Goal: Information Seeking & Learning: Learn about a topic

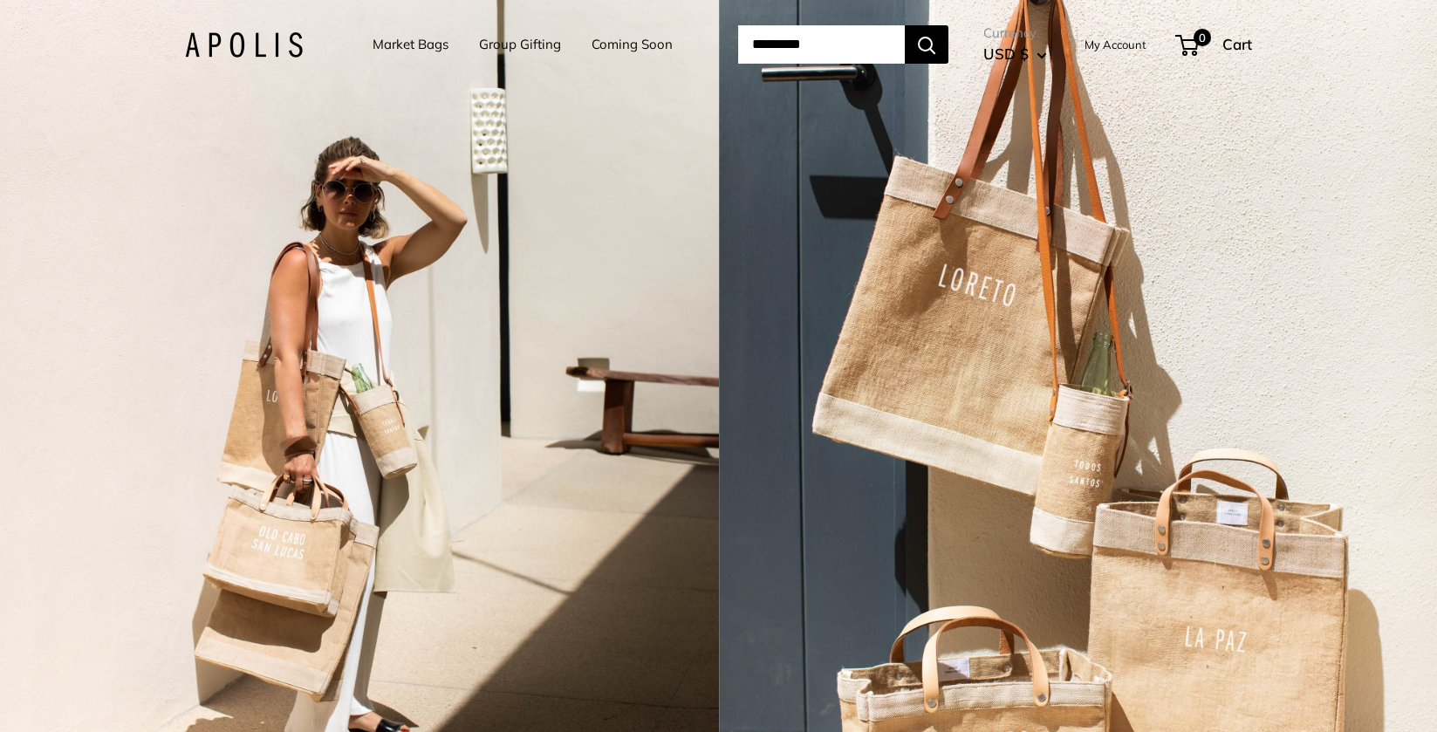
click at [1125, 42] on link "My Account" at bounding box center [1115, 44] width 62 height 21
click at [373, 43] on link "Market Bags" at bounding box center [411, 44] width 76 height 24
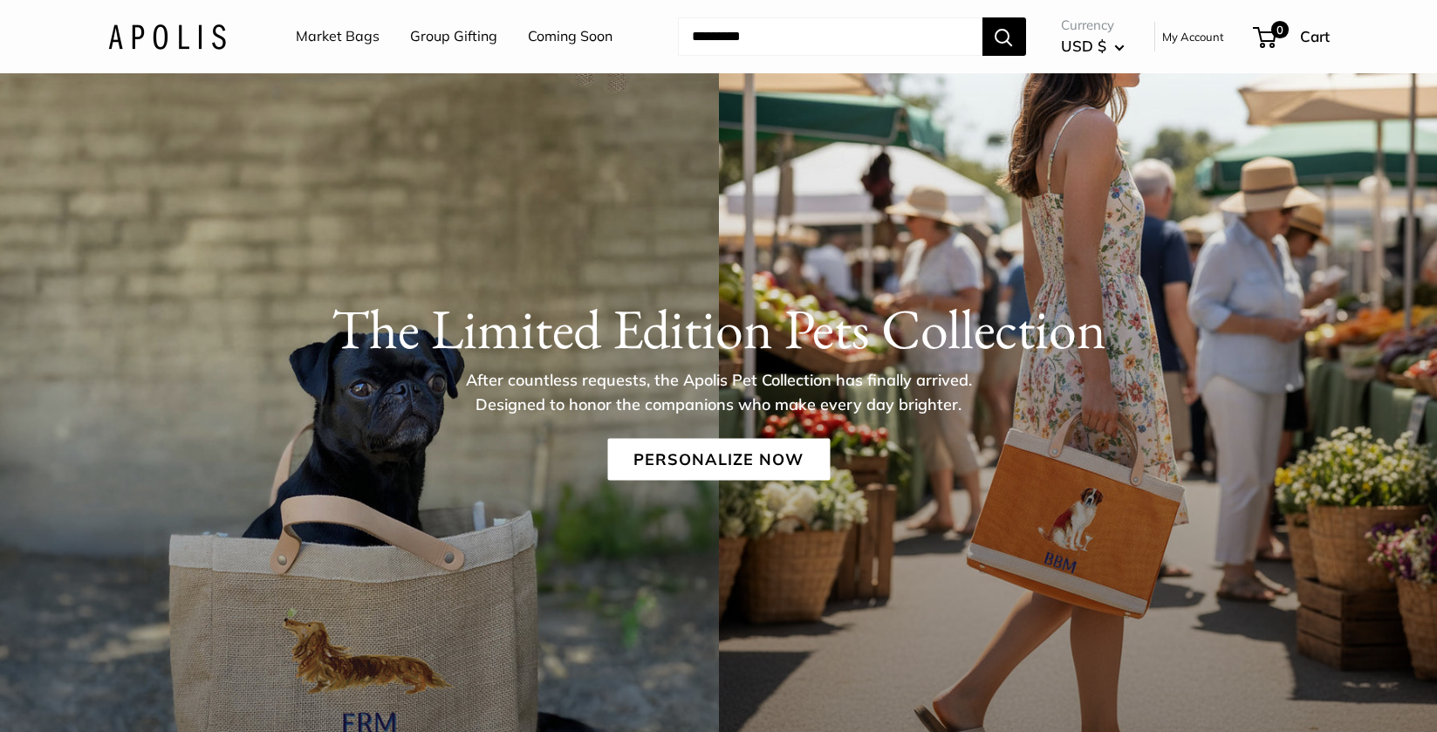
scroll to position [27, 0]
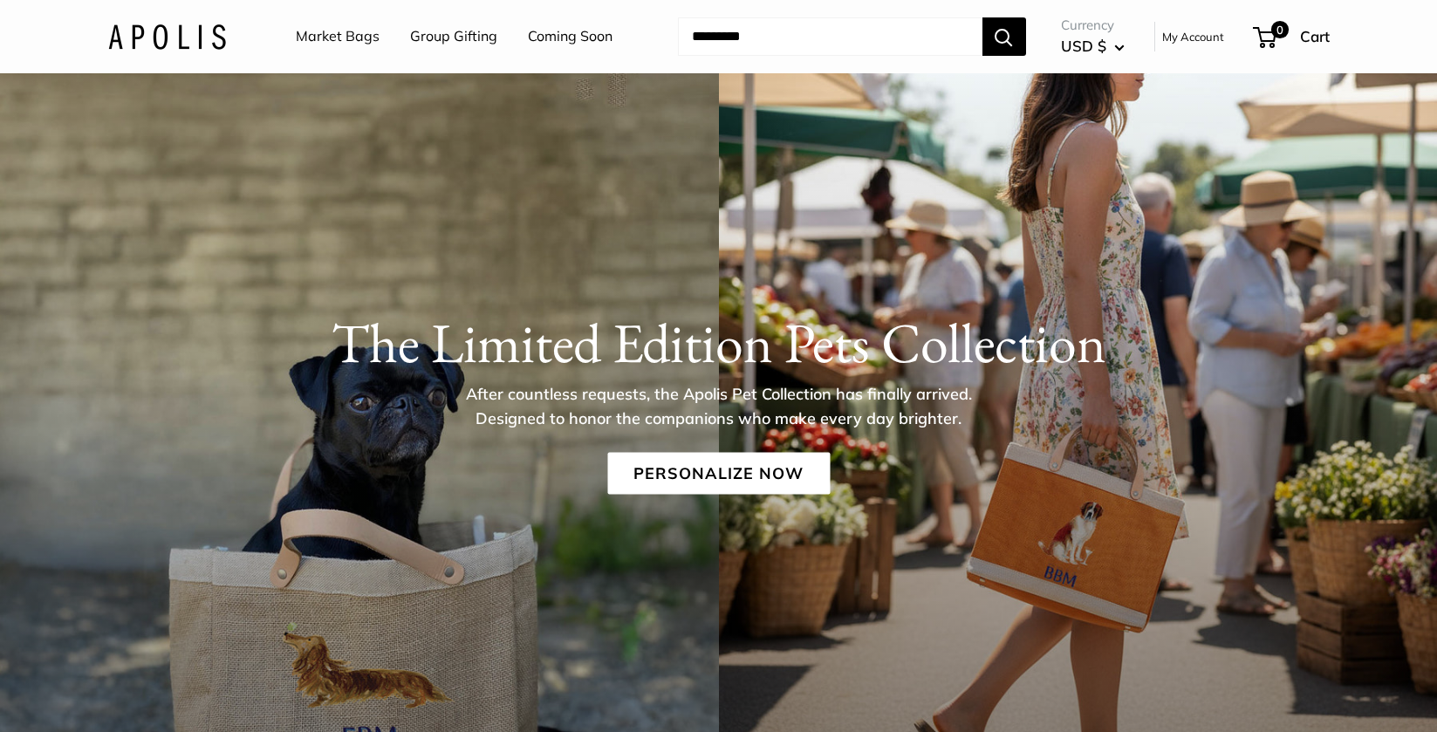
click at [342, 38] on link "Market Bags" at bounding box center [338, 37] width 84 height 26
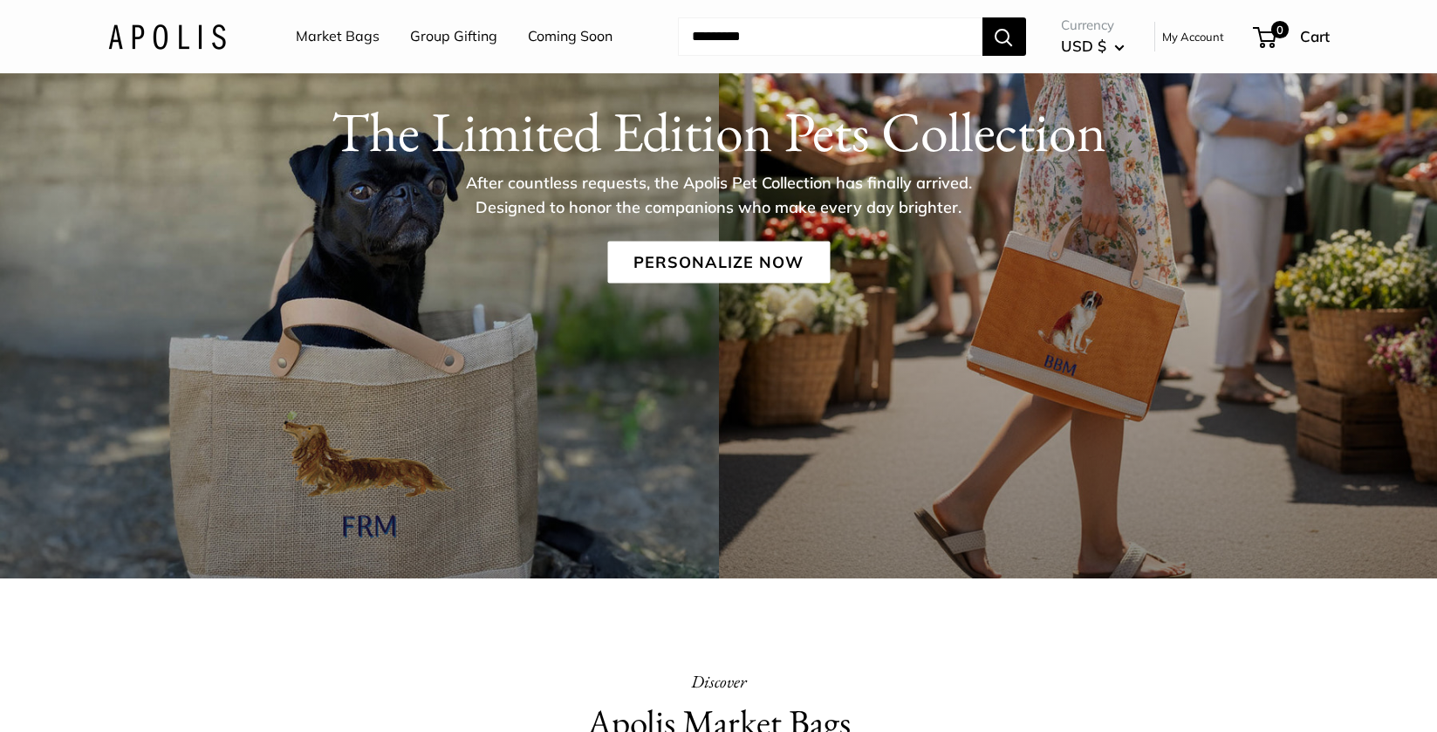
scroll to position [210, 0]
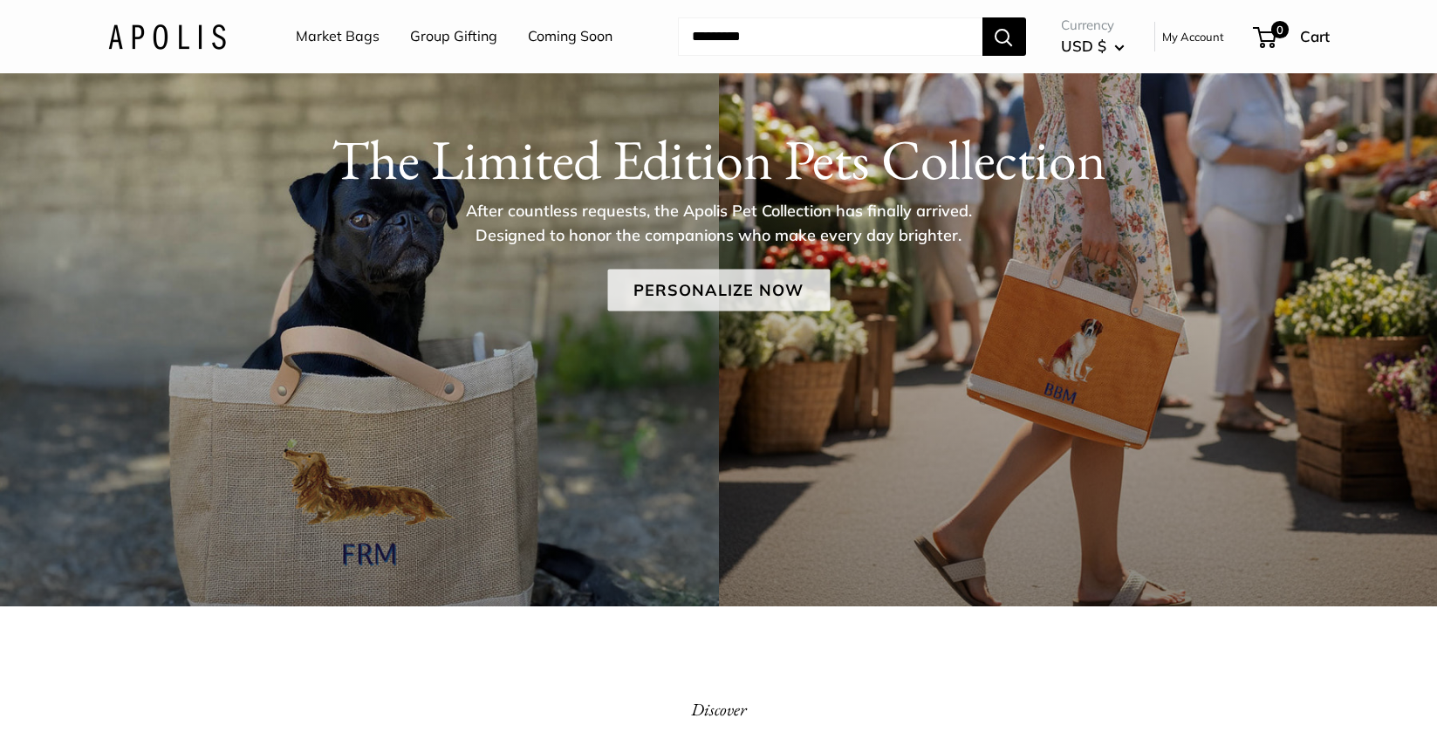
click at [681, 294] on link "Personalize Now" at bounding box center [718, 290] width 222 height 42
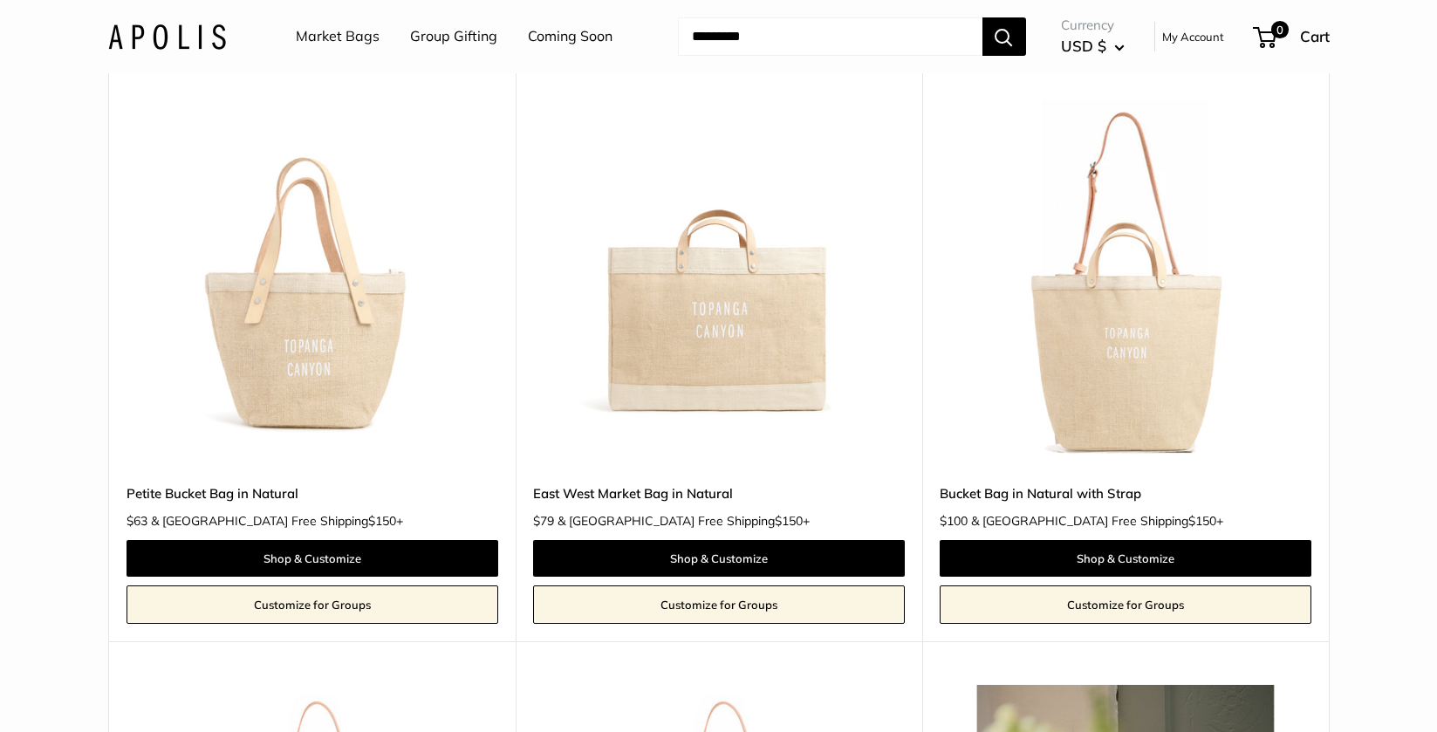
scroll to position [6458, 0]
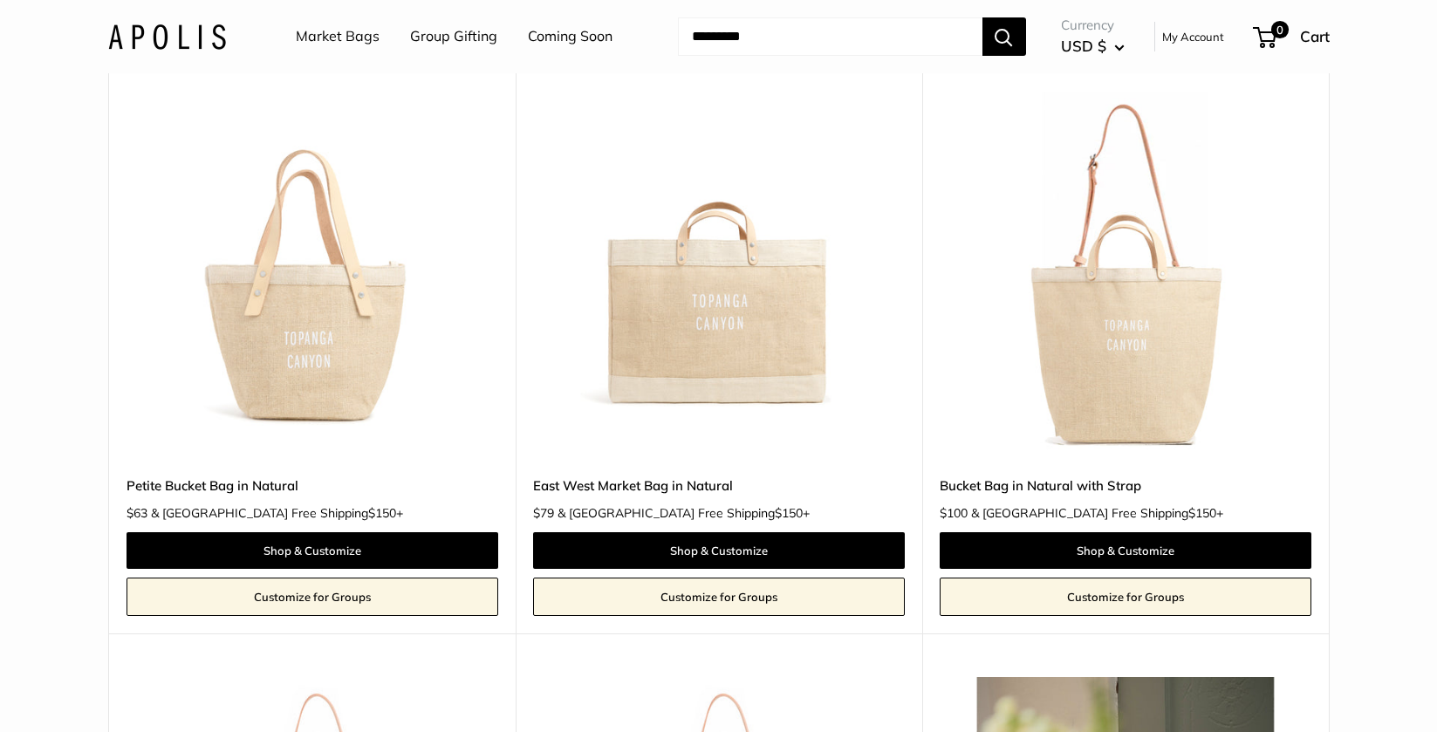
click at [0, 0] on img at bounding box center [0, 0] width 0 height 0
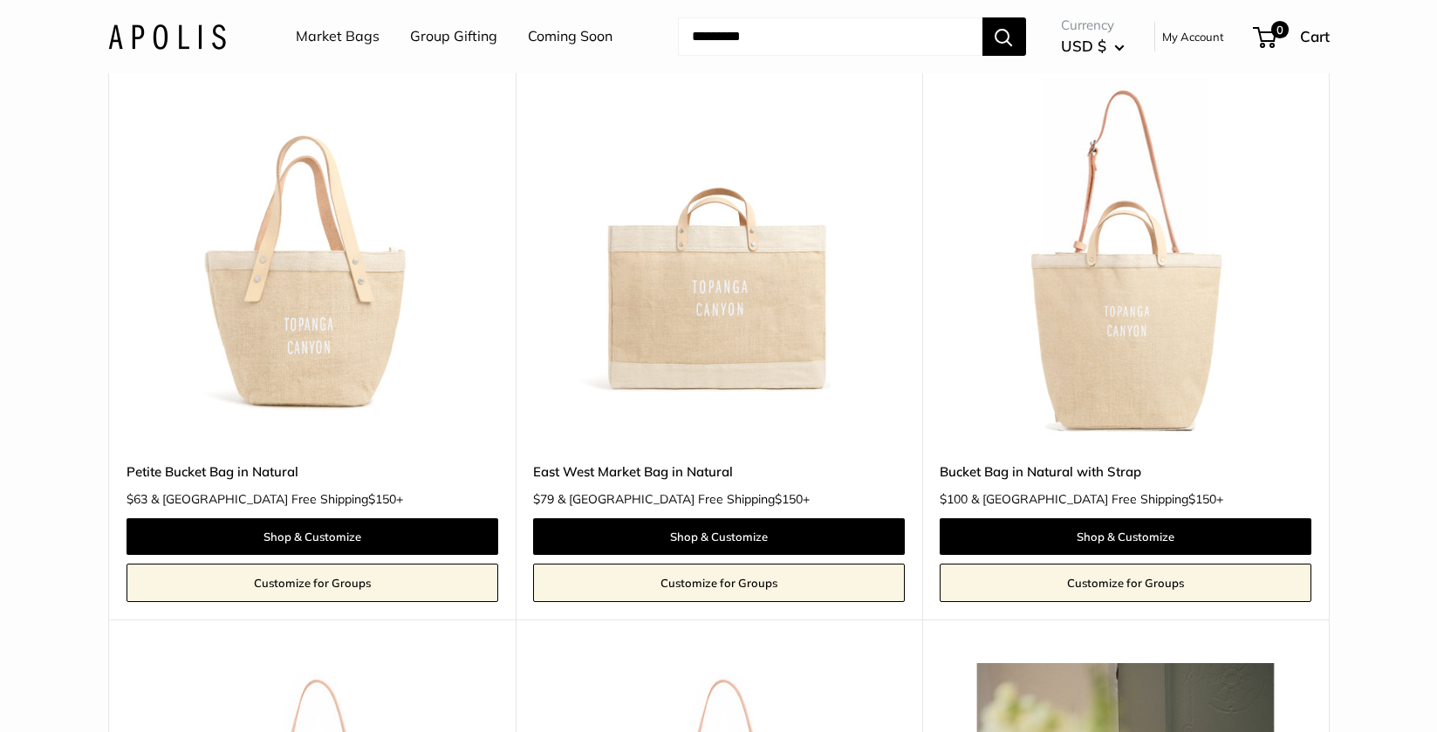
scroll to position [6470, 0]
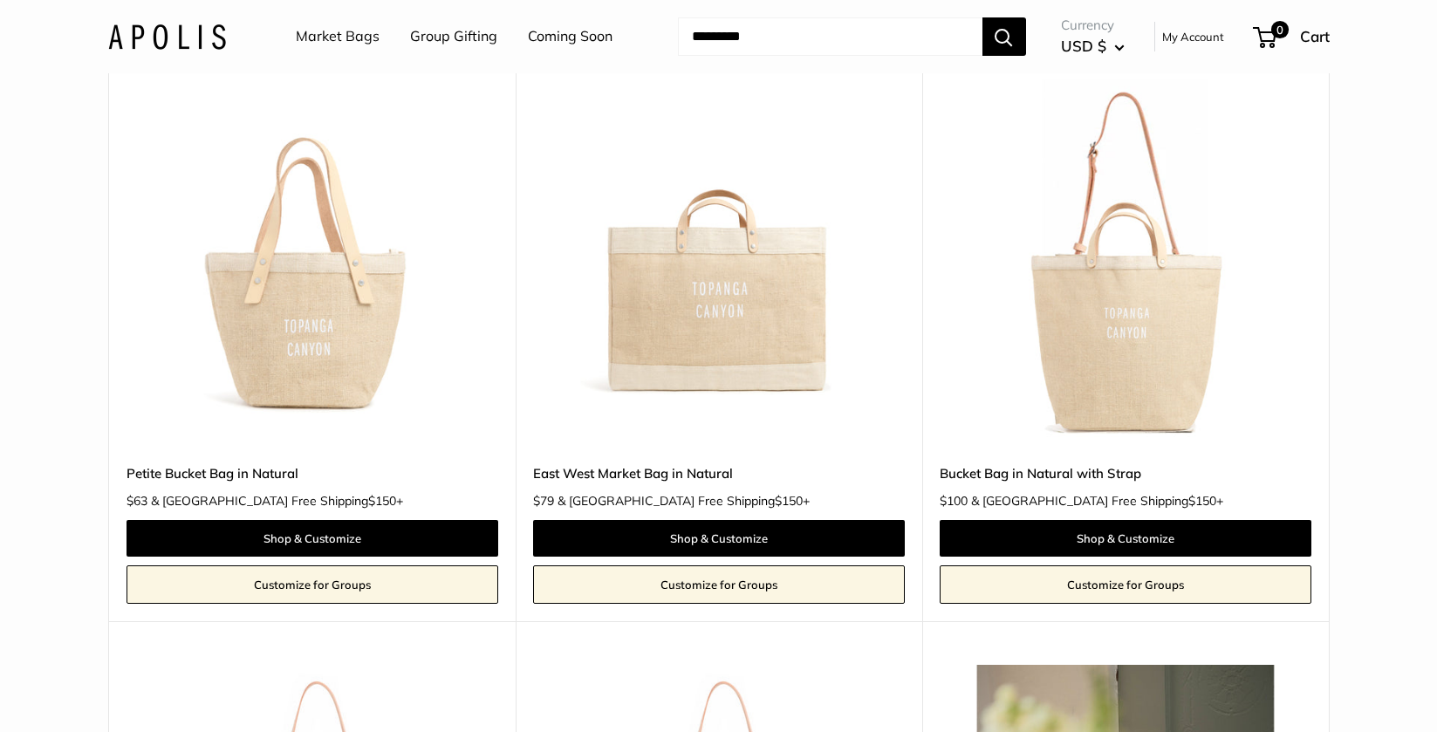
click at [0, 0] on img at bounding box center [0, 0] width 0 height 0
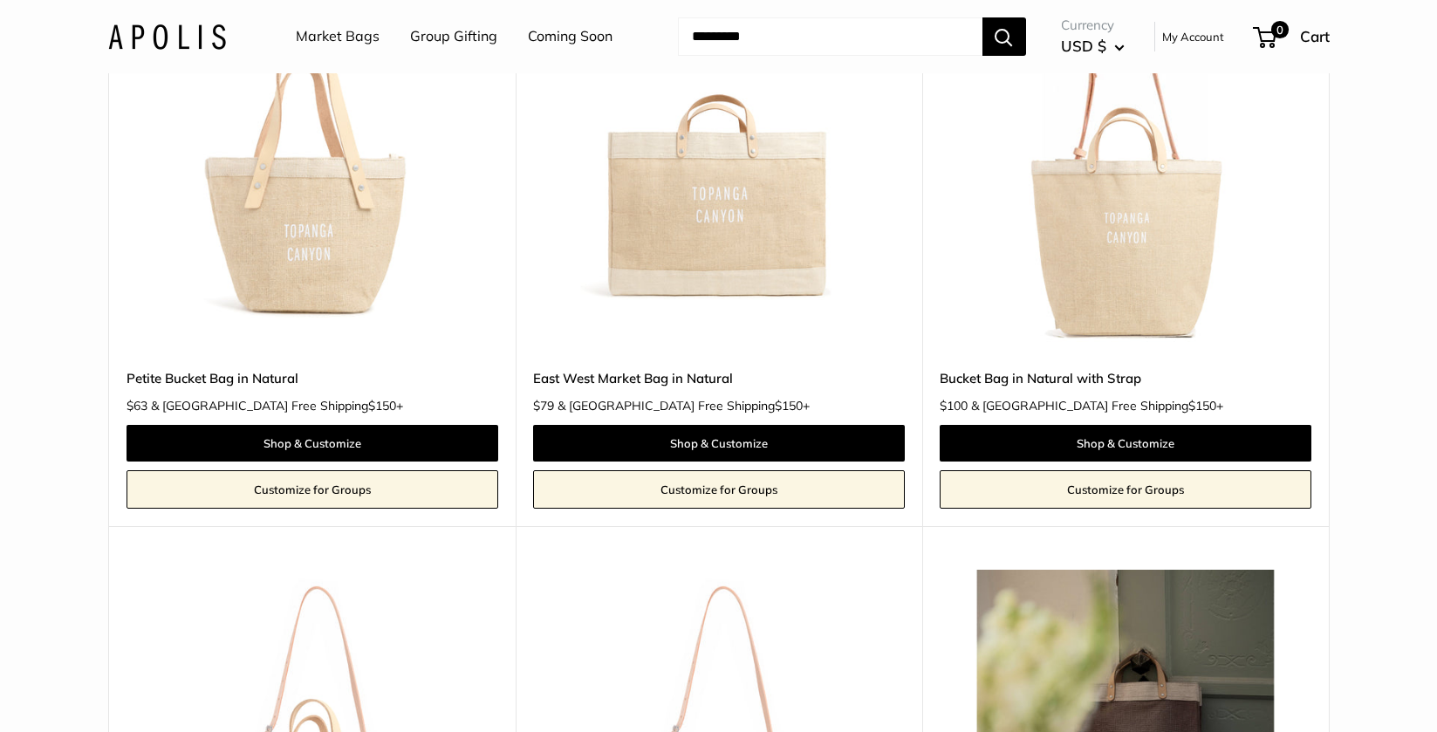
scroll to position [6566, 0]
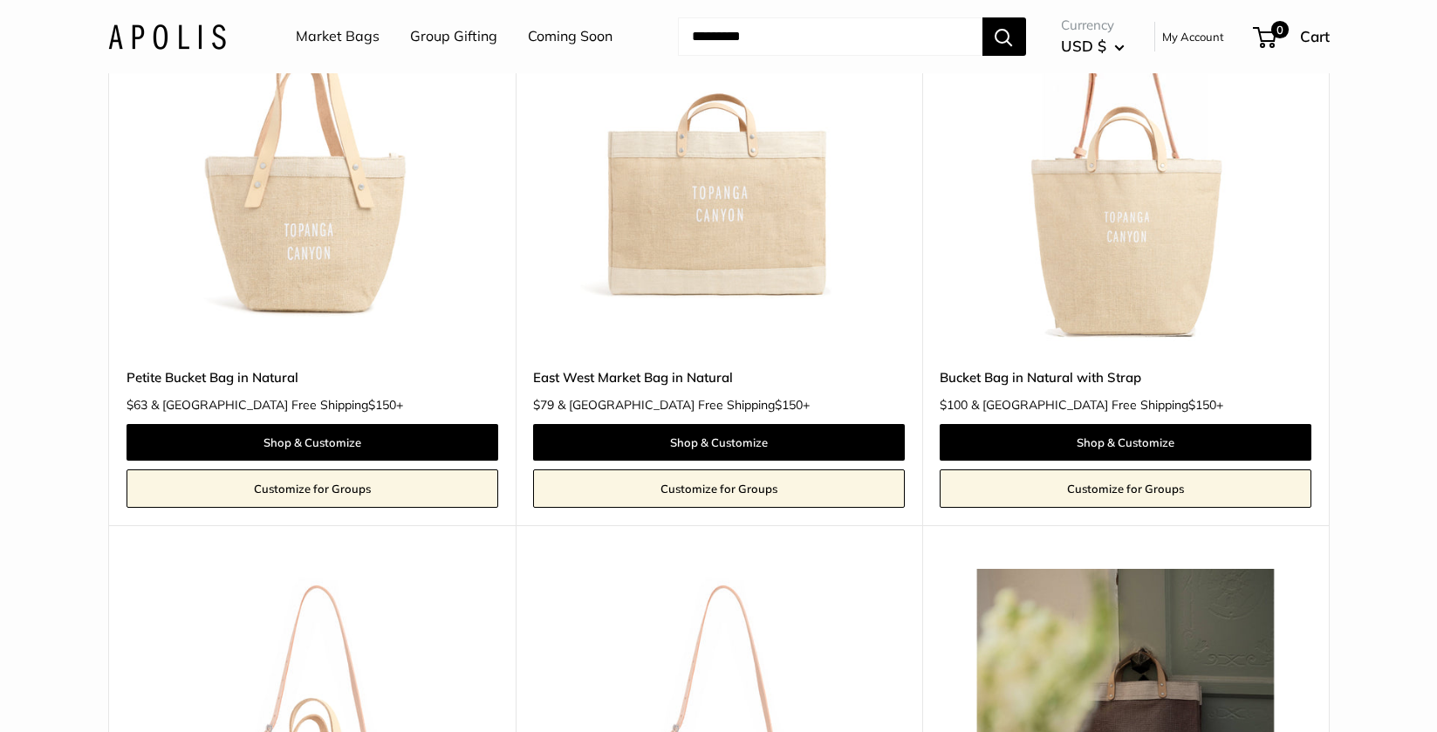
click at [0, 0] on img at bounding box center [0, 0] width 0 height 0
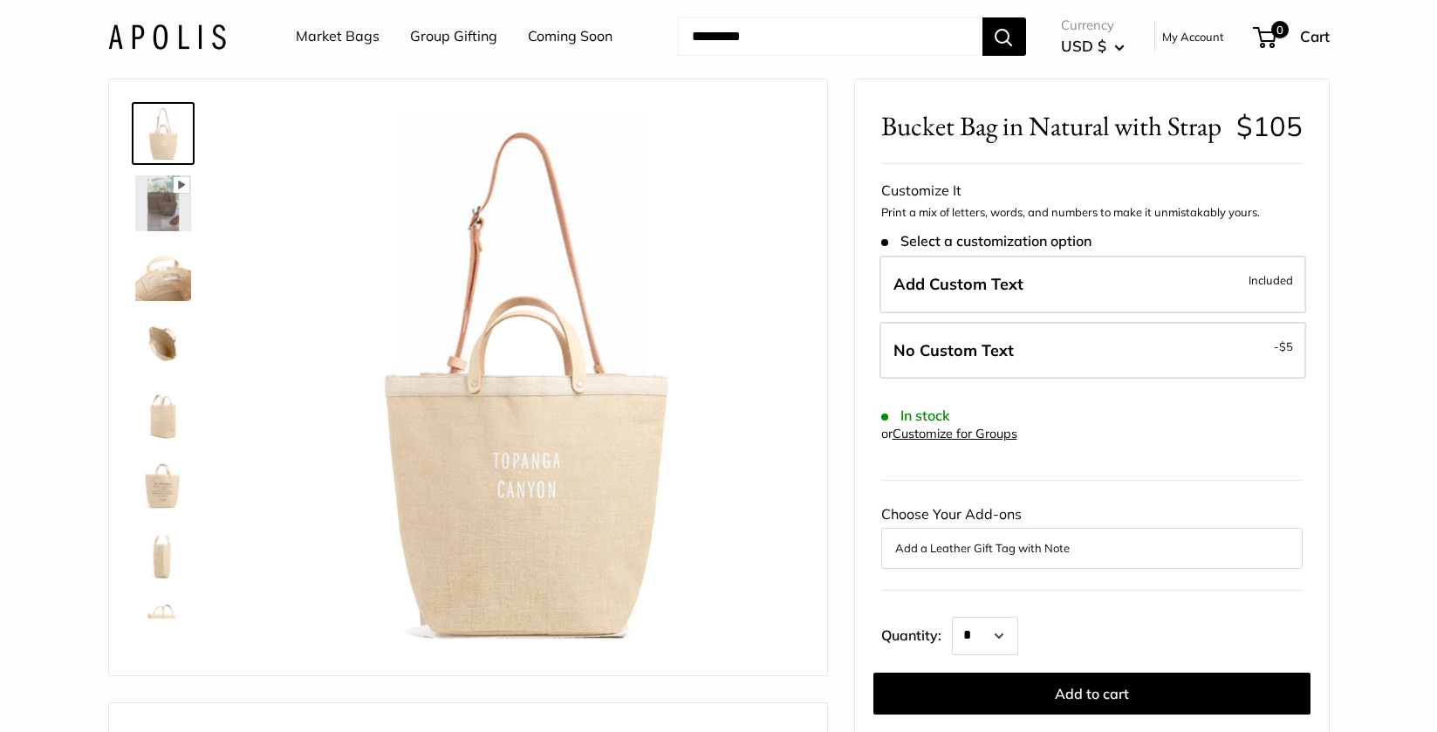
scroll to position [64, 0]
click at [174, 209] on img at bounding box center [163, 202] width 56 height 56
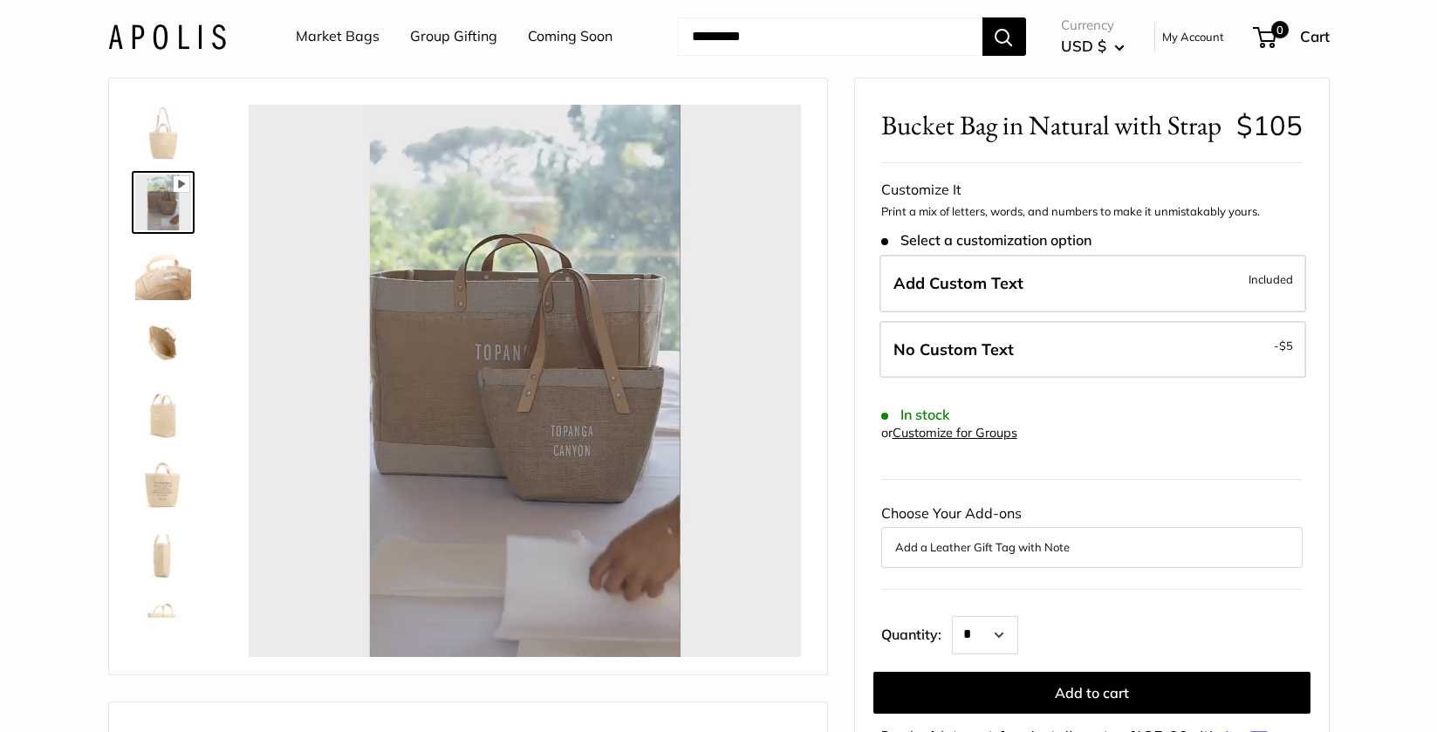
type input "*"
click at [161, 352] on img at bounding box center [163, 342] width 56 height 56
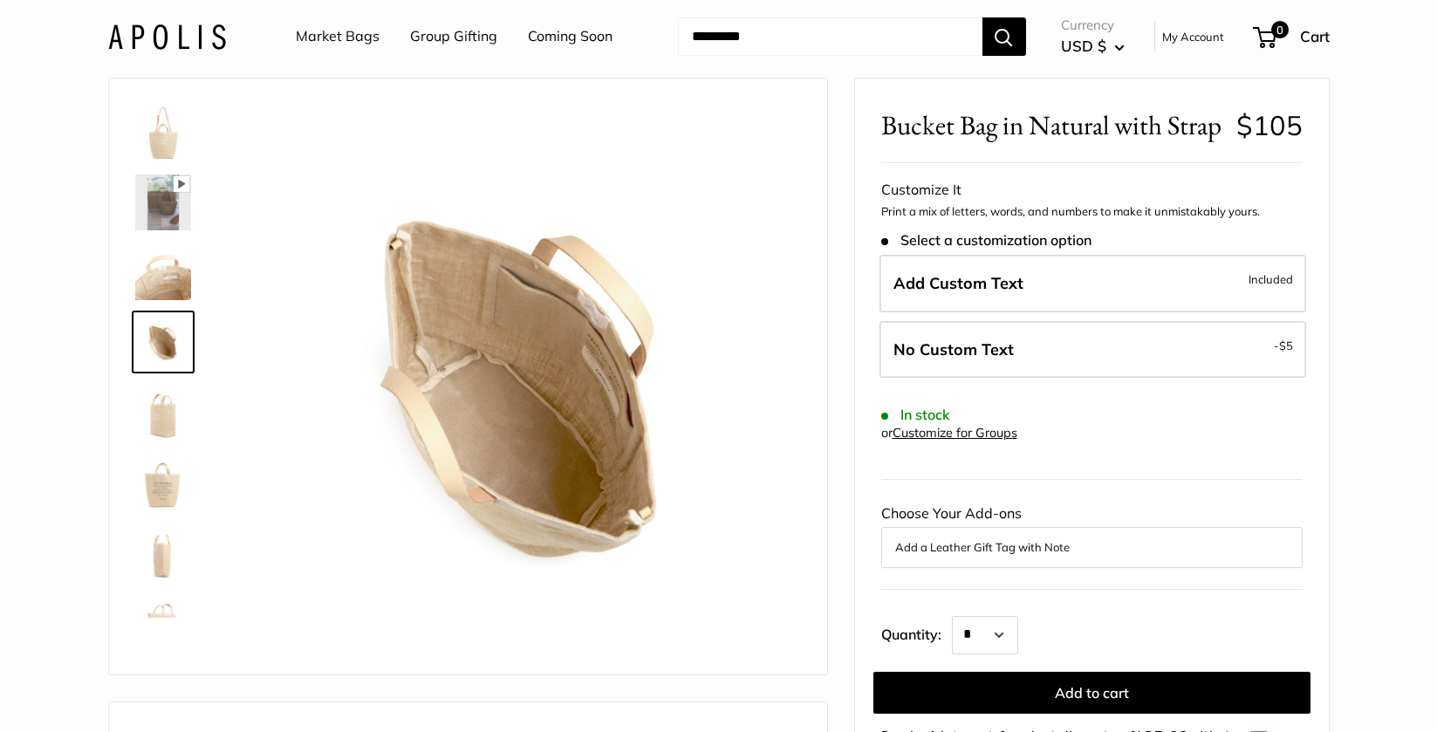
click at [151, 404] on img at bounding box center [163, 412] width 56 height 56
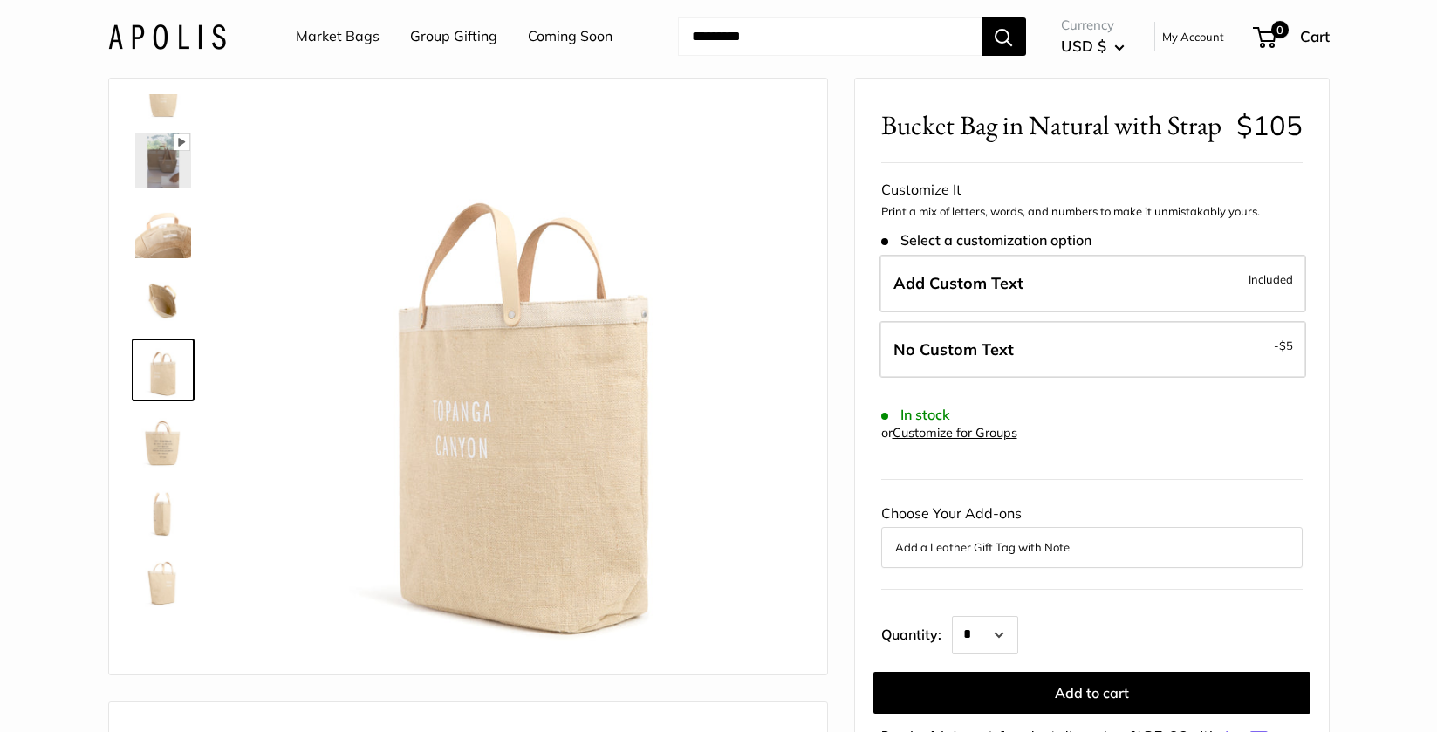
click at [154, 460] on img at bounding box center [163, 440] width 56 height 56
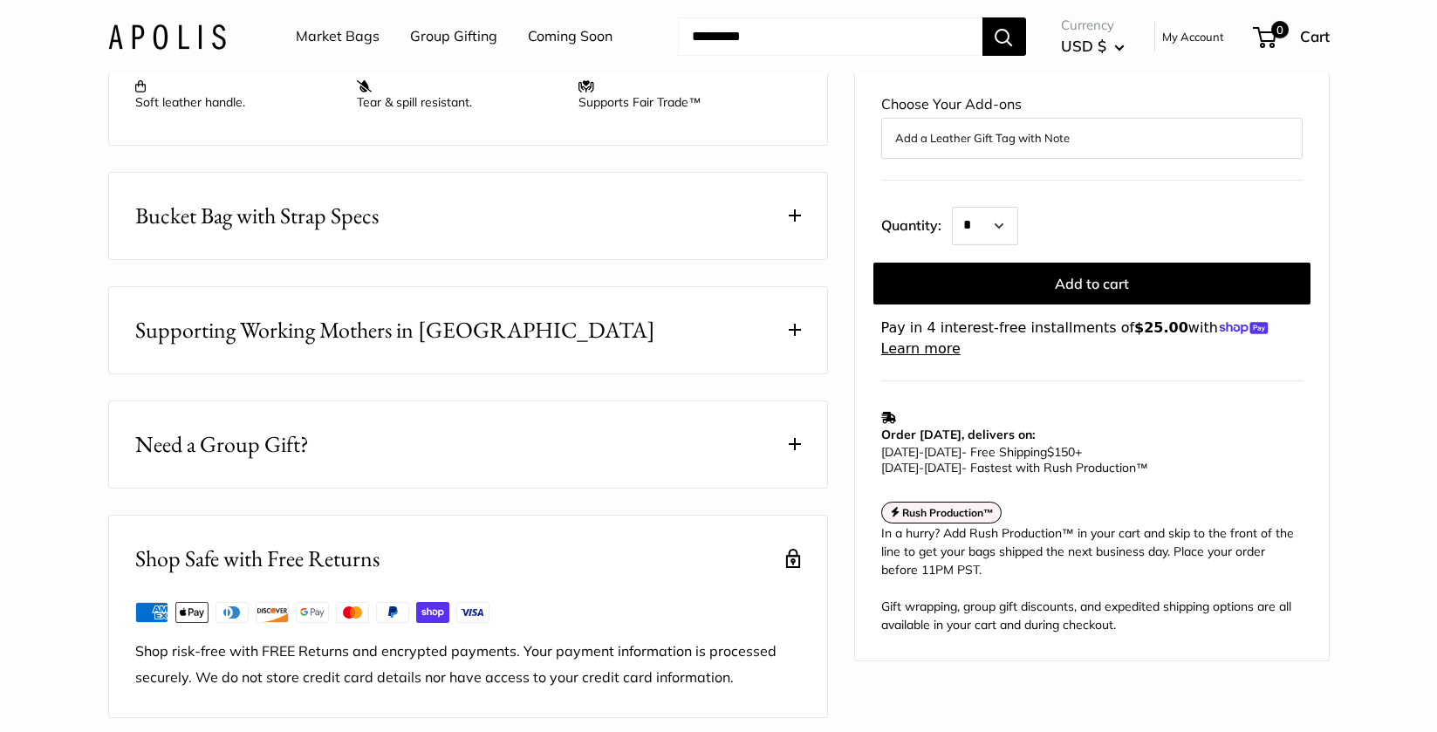
scroll to position [913, 0]
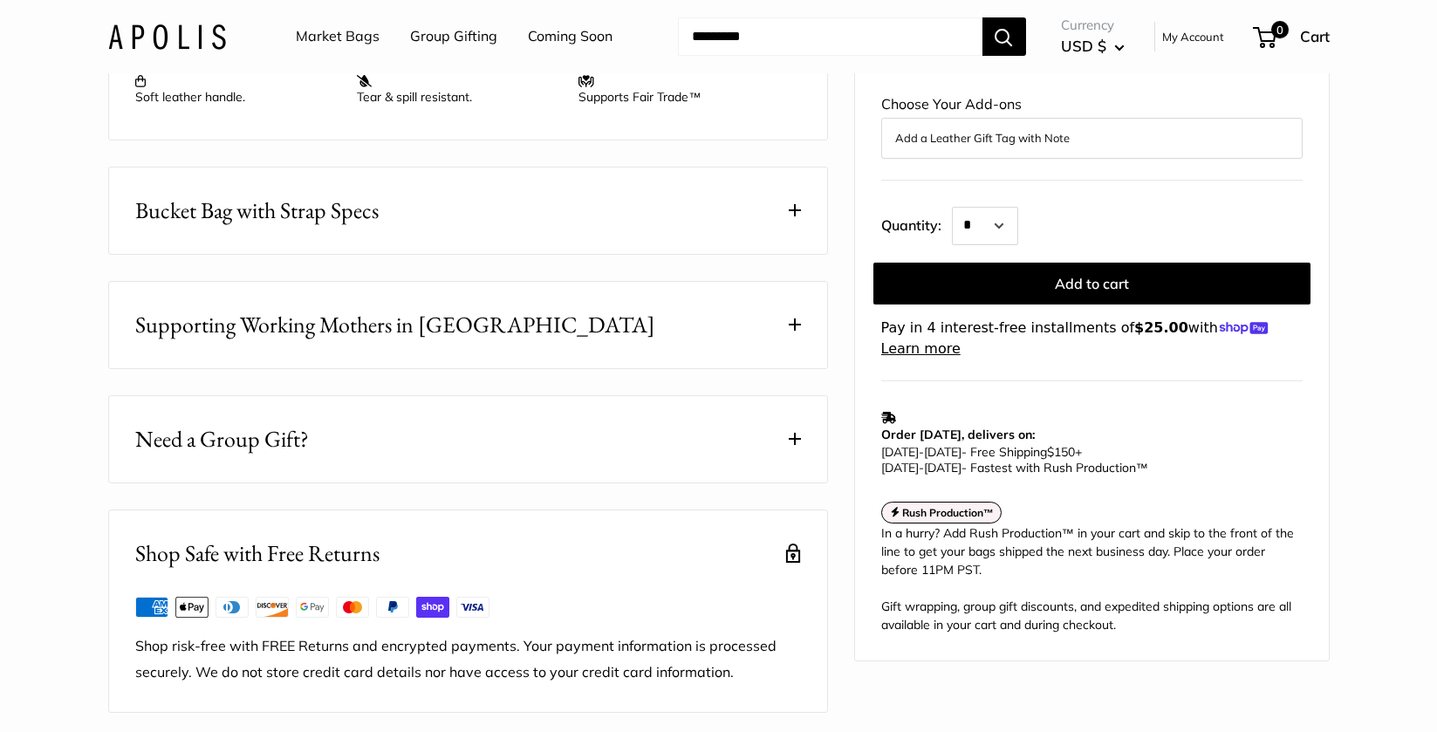
click at [806, 254] on button "Bucket Bag with Strap Specs" at bounding box center [468, 211] width 718 height 86
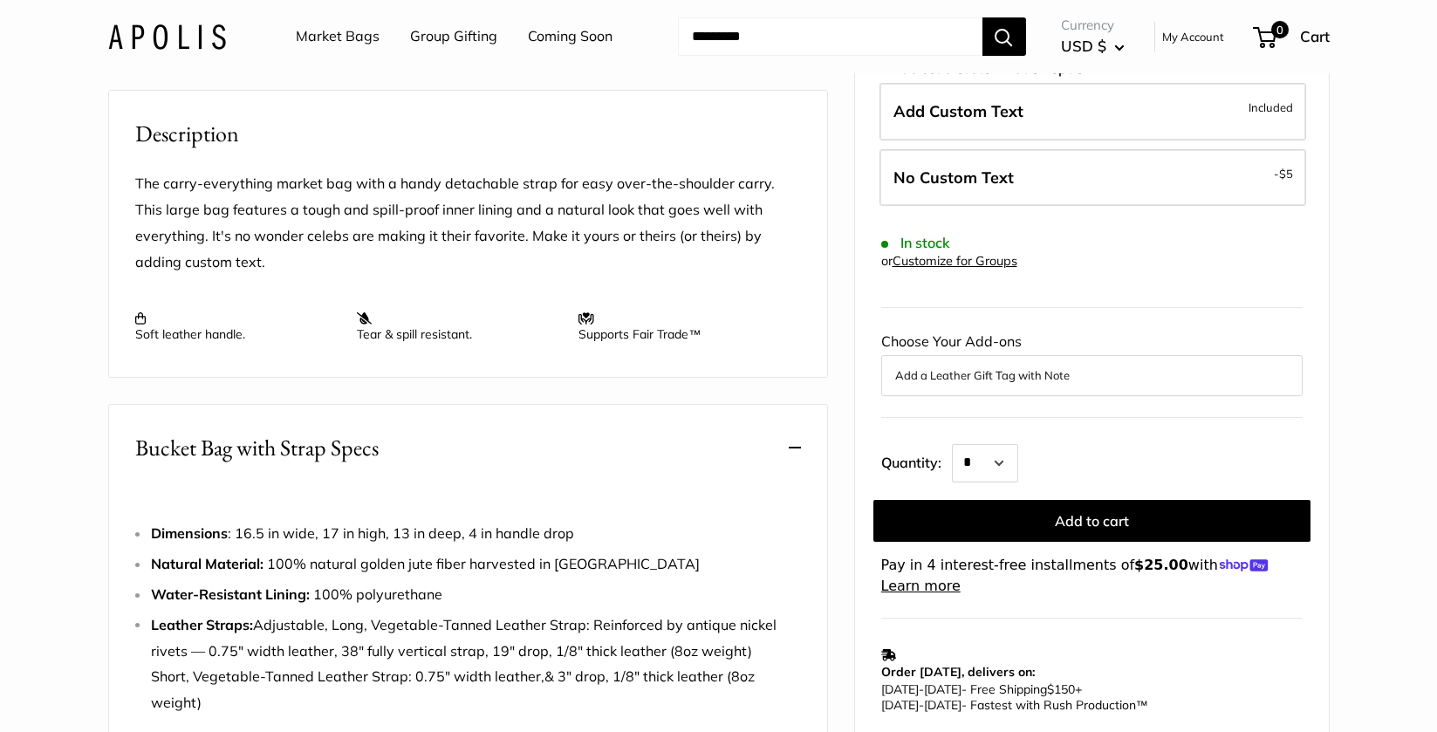
scroll to position [678, 0]
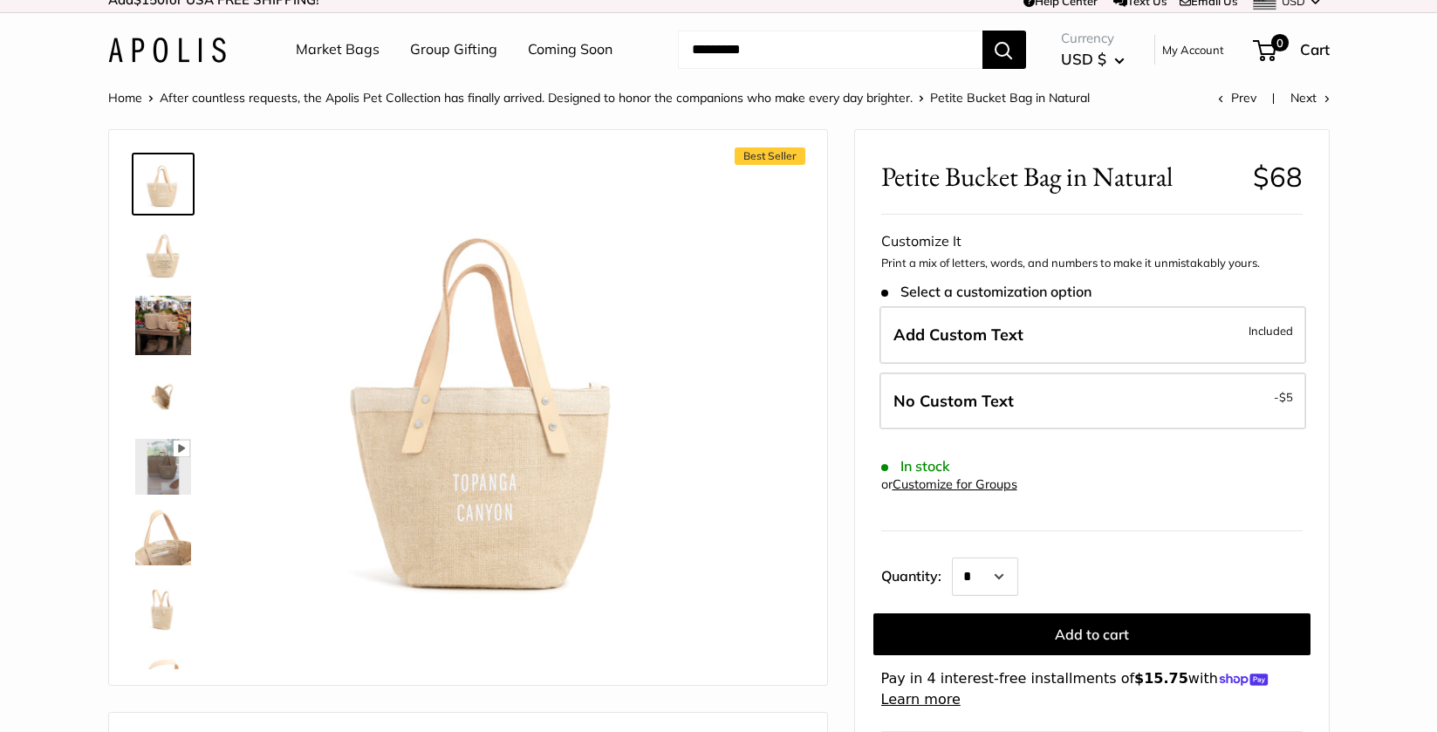
scroll to position [13, 0]
click at [154, 314] on img at bounding box center [163, 324] width 56 height 59
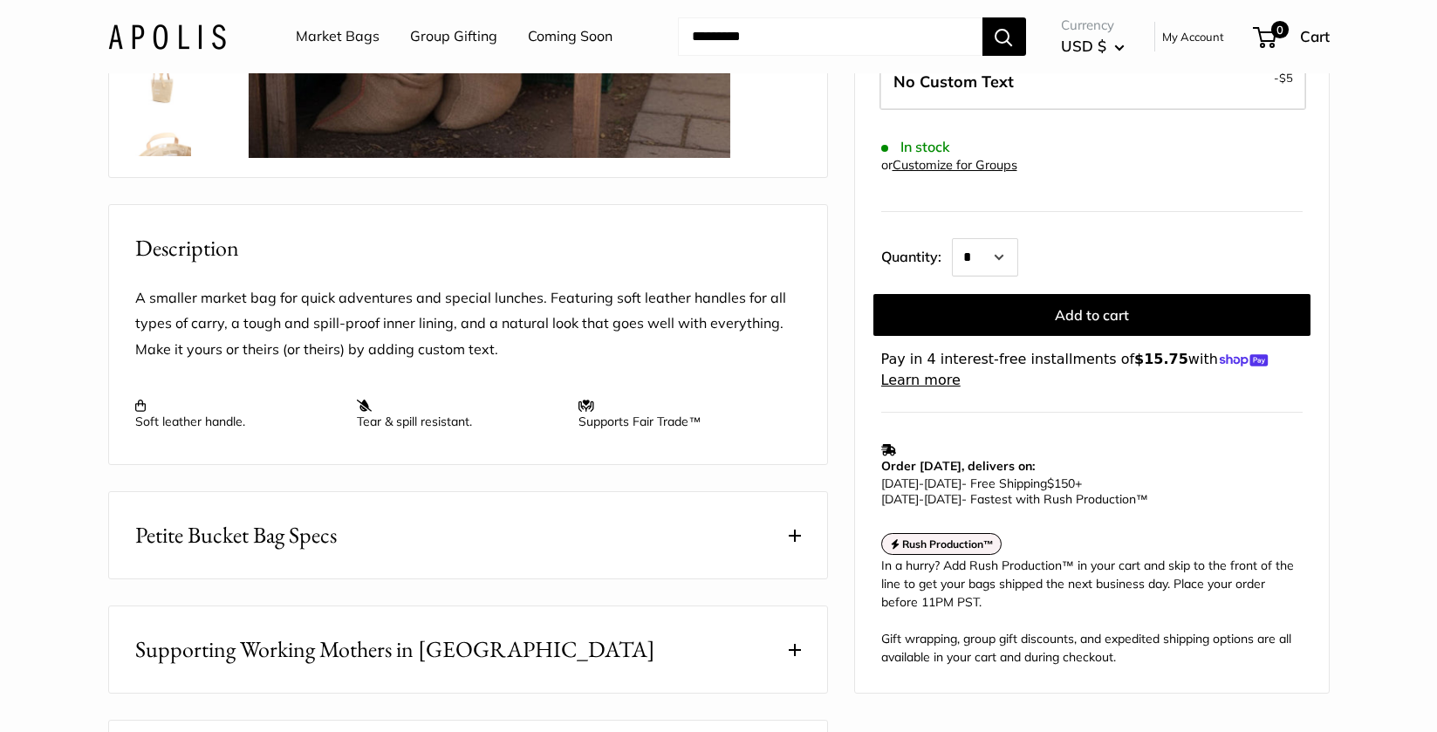
scroll to position [769, 0]
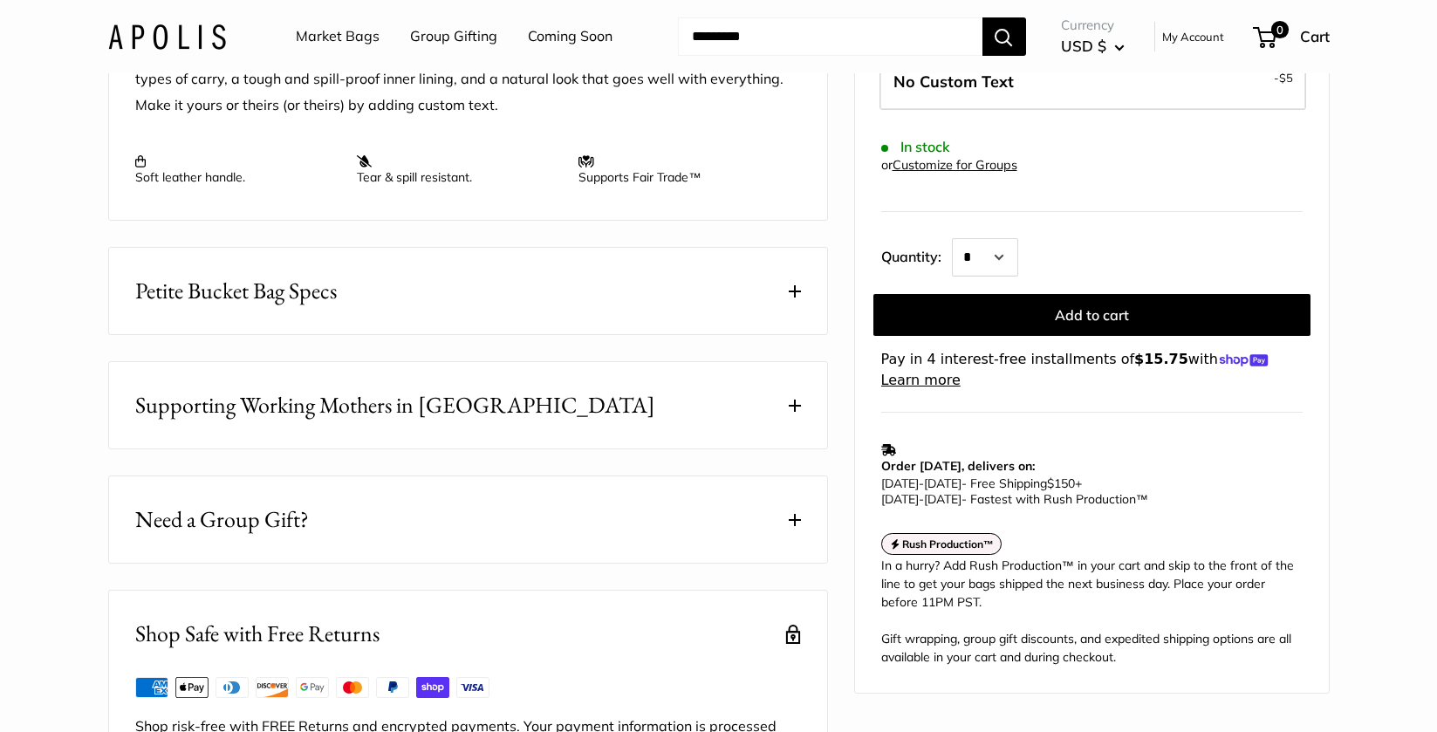
click at [797, 297] on span at bounding box center [795, 291] width 12 height 12
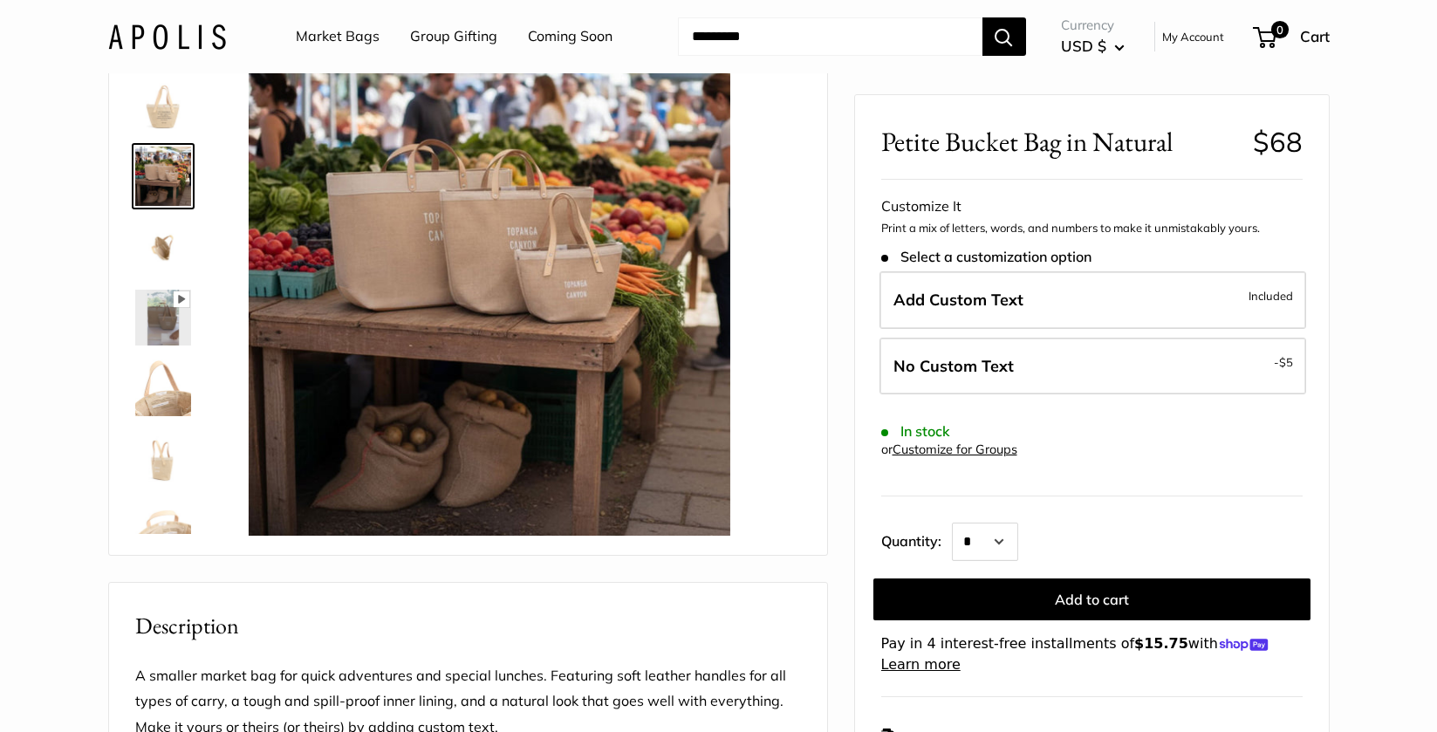
scroll to position [0, 0]
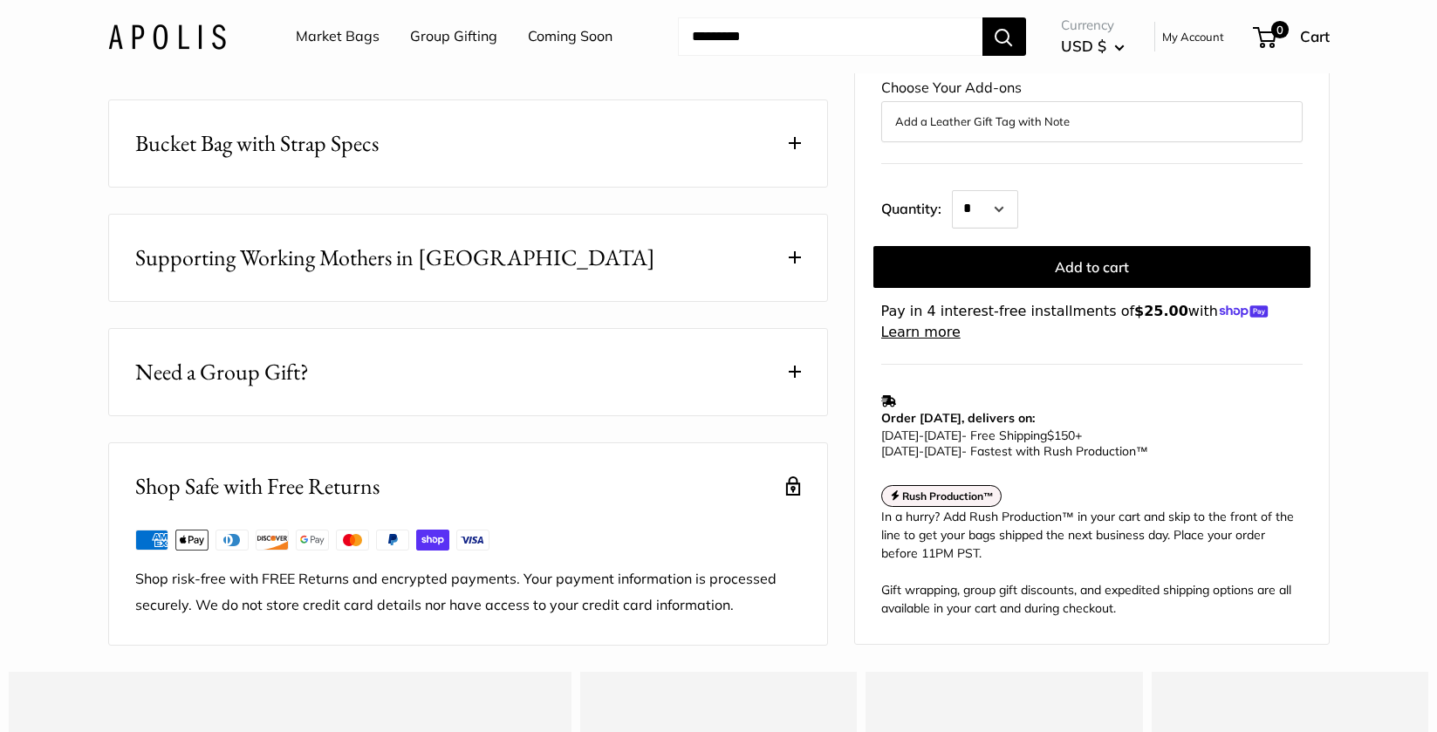
scroll to position [983, 0]
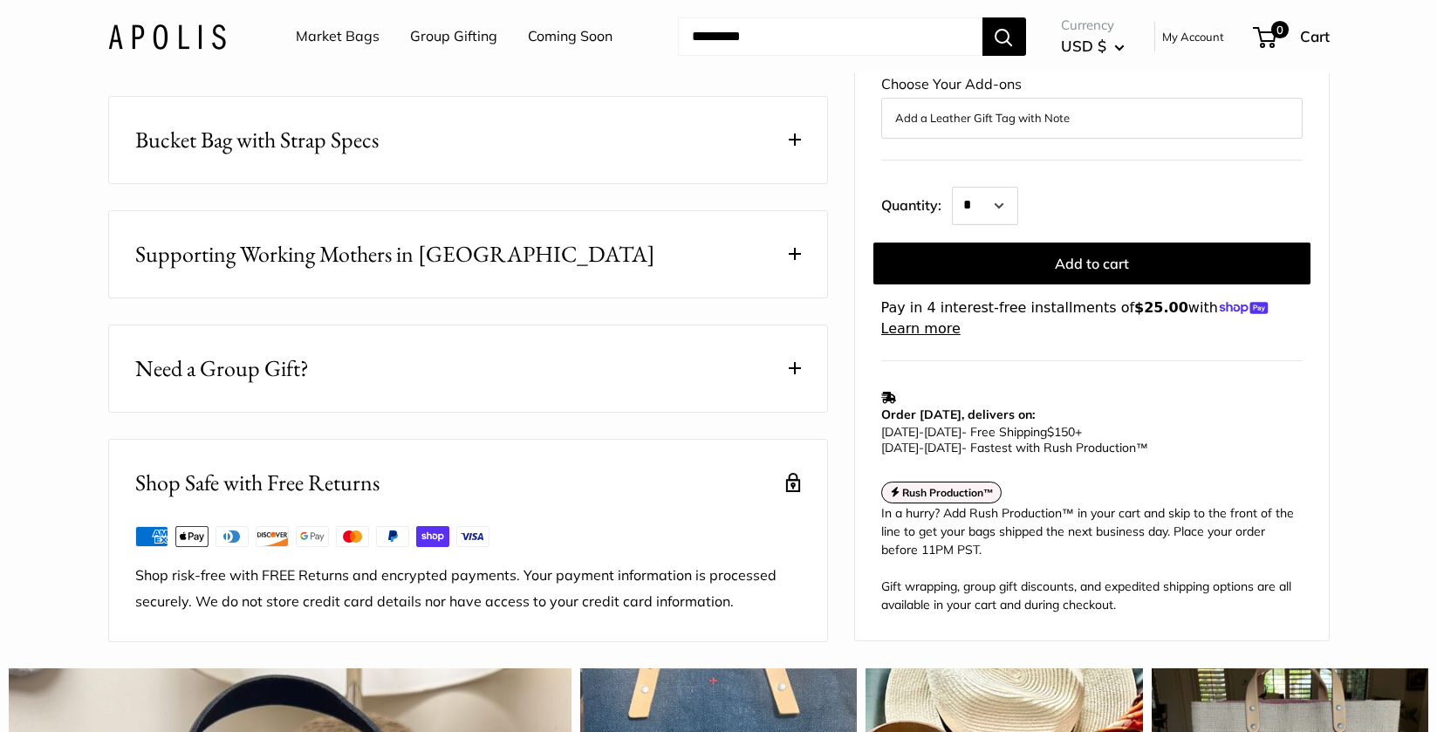
click at [791, 146] on span at bounding box center [795, 139] width 12 height 12
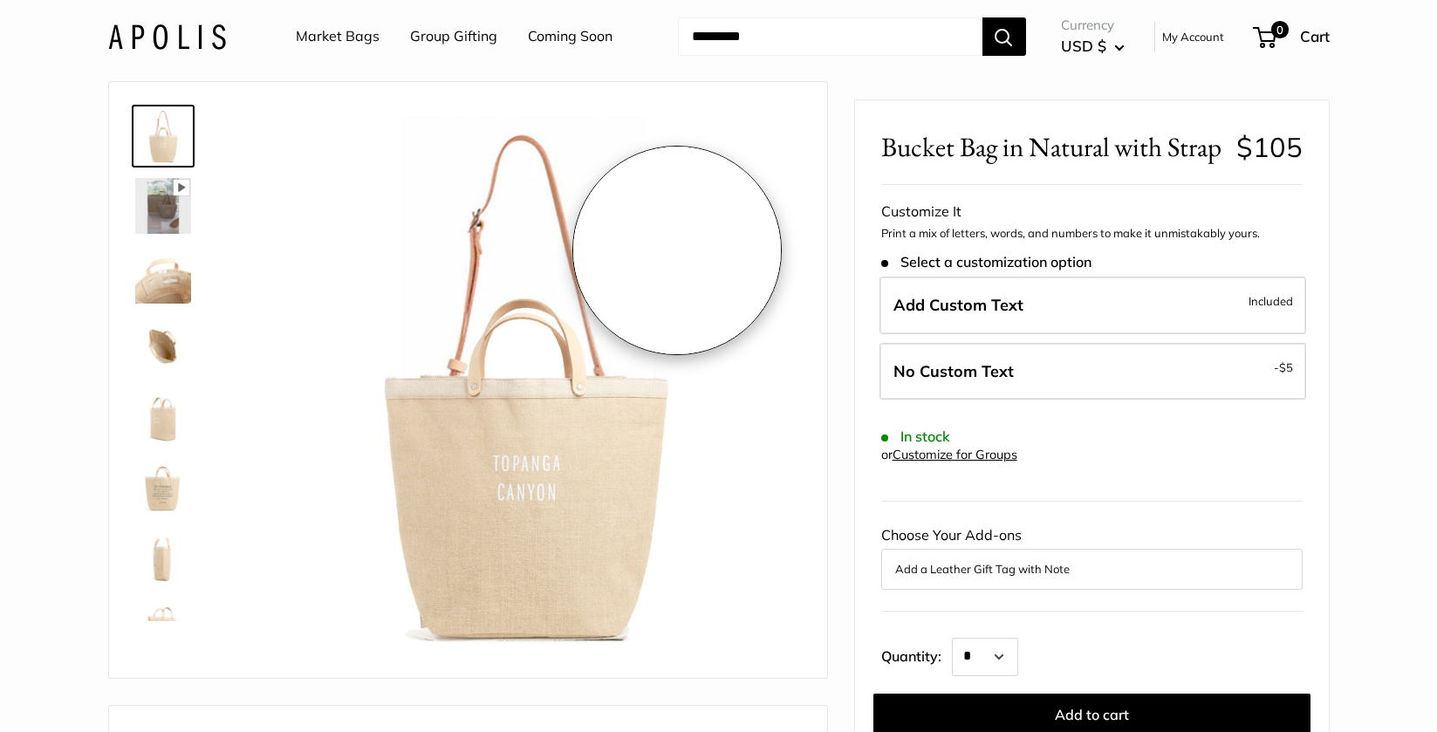
scroll to position [0, 0]
